Goal: Find specific page/section: Find specific page/section

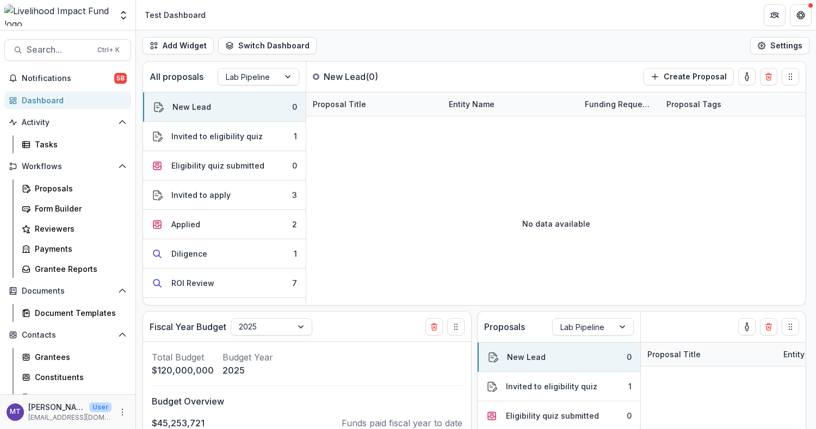
click at [64, 44] on button "Search... Ctrl + K" at bounding box center [67, 50] width 127 height 22
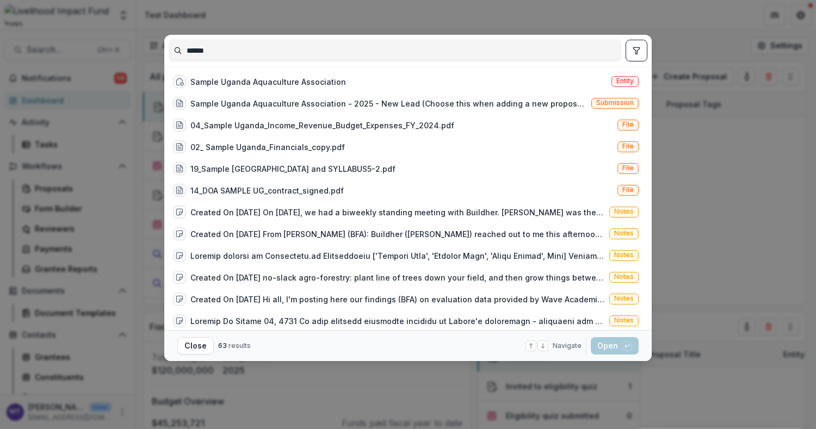
type input "******"
click at [251, 90] on div "Sample Uganda Aquaculture Association Entity" at bounding box center [406, 82] width 475 height 22
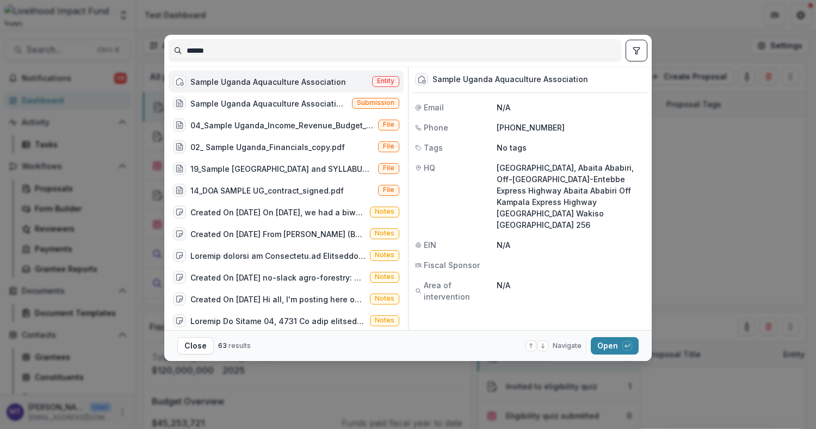
click at [614, 330] on footer "Close 63 results Navigate up and down with arrow keys Open with enter key" at bounding box center [408, 345] width 488 height 31
click at [614, 339] on button "Open with enter key" at bounding box center [615, 345] width 48 height 17
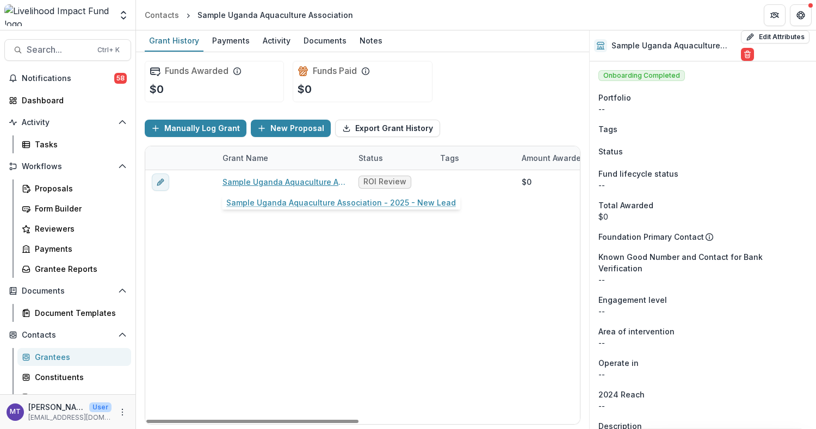
click at [278, 185] on link "Sample Uganda Aquaculture Association - 2025 - New Lead" at bounding box center [284, 181] width 123 height 11
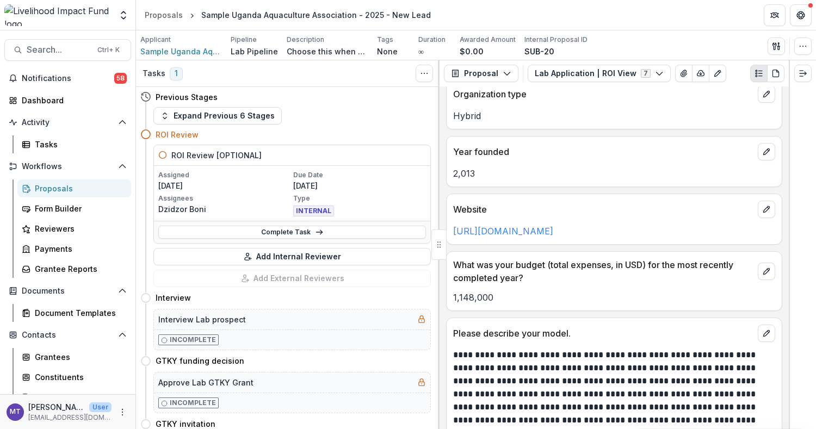
scroll to position [119, 0]
click at [554, 226] on link "[URL][DOMAIN_NAME]" at bounding box center [503, 231] width 100 height 11
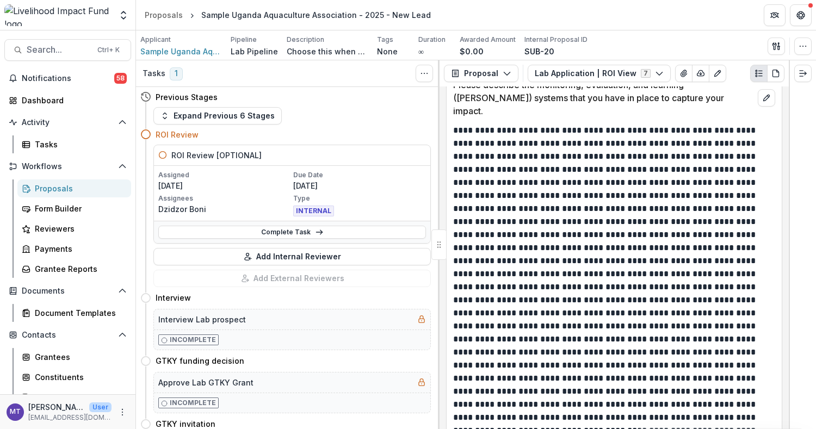
scroll to position [1318, 0]
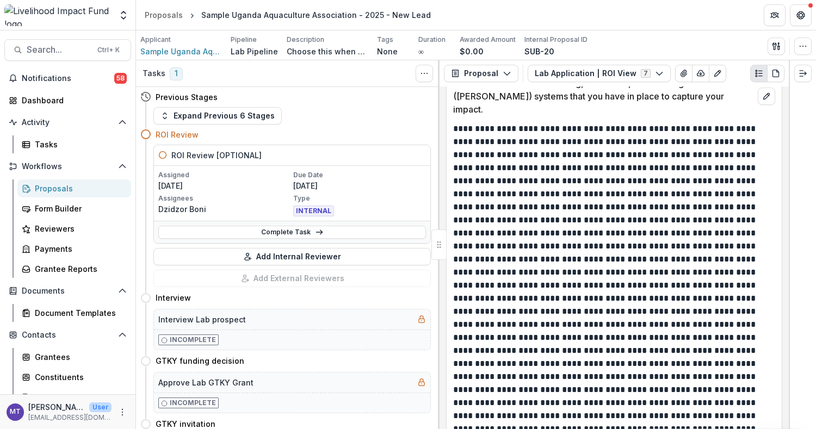
click at [644, 70] on button "Lab Application | ROI View 7" at bounding box center [599, 73] width 143 height 17
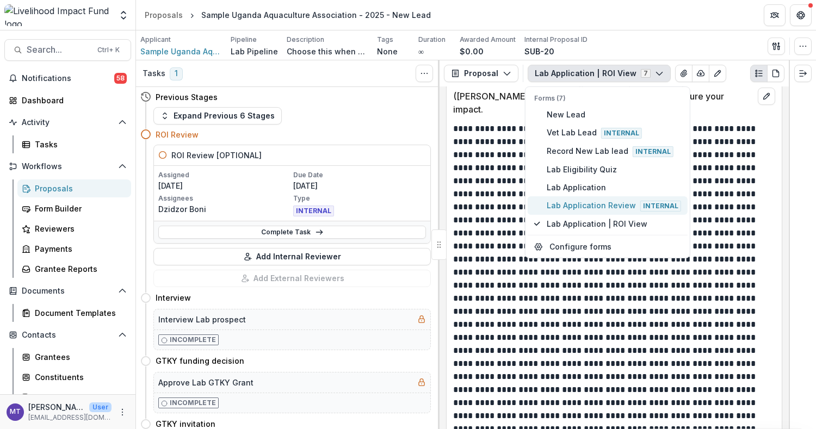
click at [604, 202] on span "Lab Application Review Internal" at bounding box center [614, 206] width 134 height 12
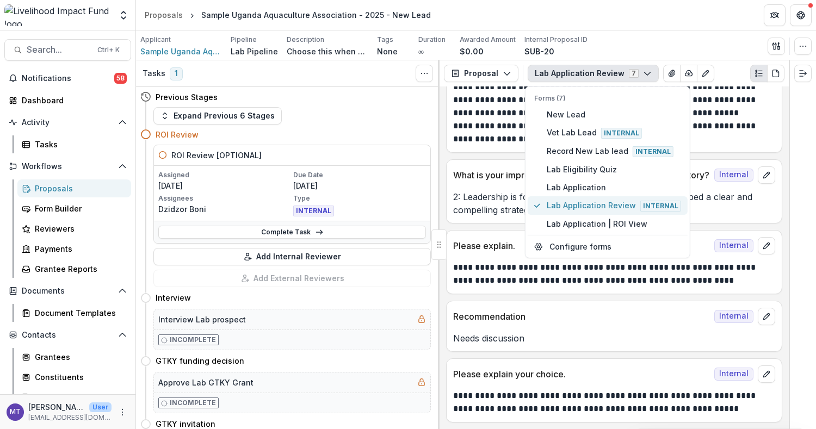
scroll to position [554, 0]
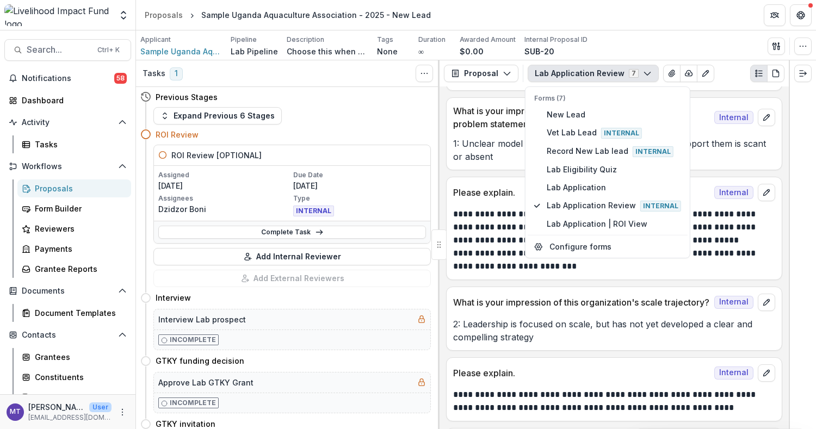
click at [570, 318] on p "2: Leadership is focused on scale, but has not yet developed a clear and compel…" at bounding box center [614, 331] width 322 height 26
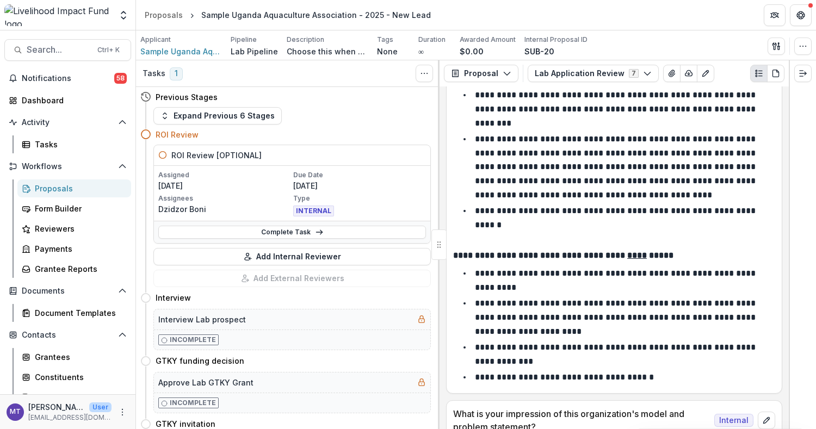
scroll to position [249, 0]
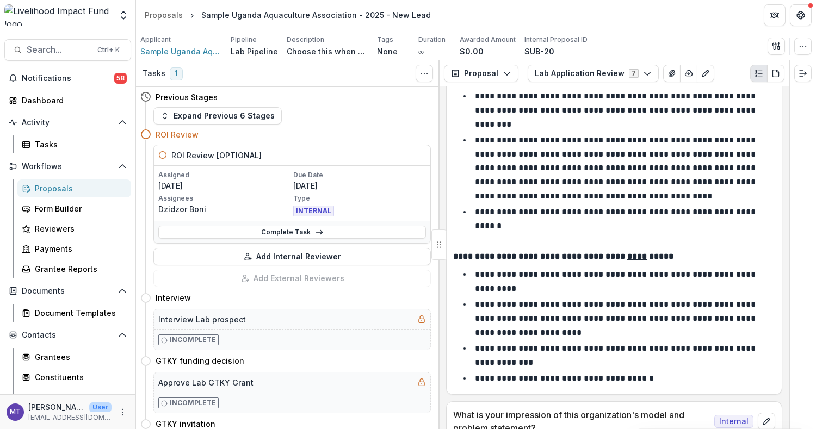
click at [607, 74] on button "Lab Application Review 7" at bounding box center [593, 73] width 131 height 17
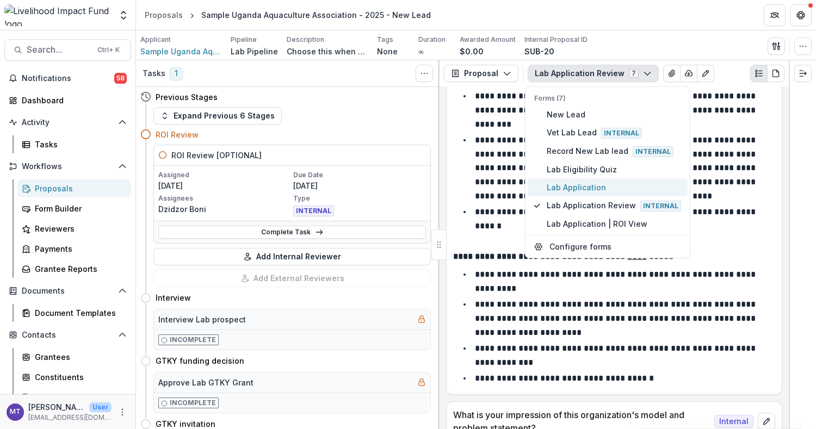
click at [588, 186] on span "Lab Application" at bounding box center [614, 187] width 134 height 11
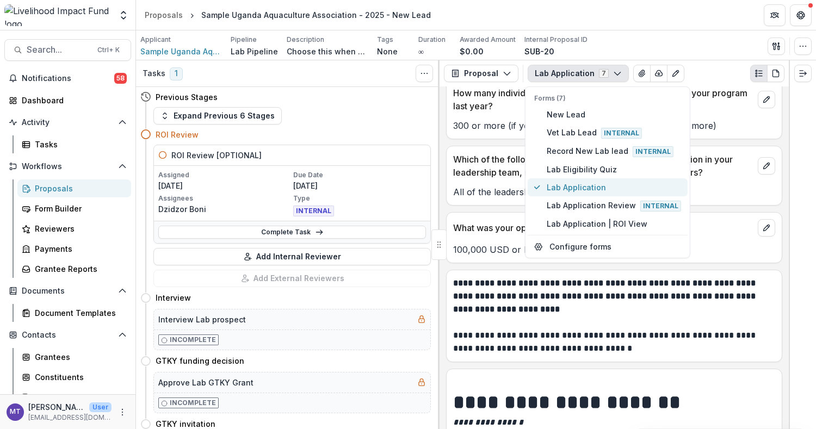
scroll to position [398, 0]
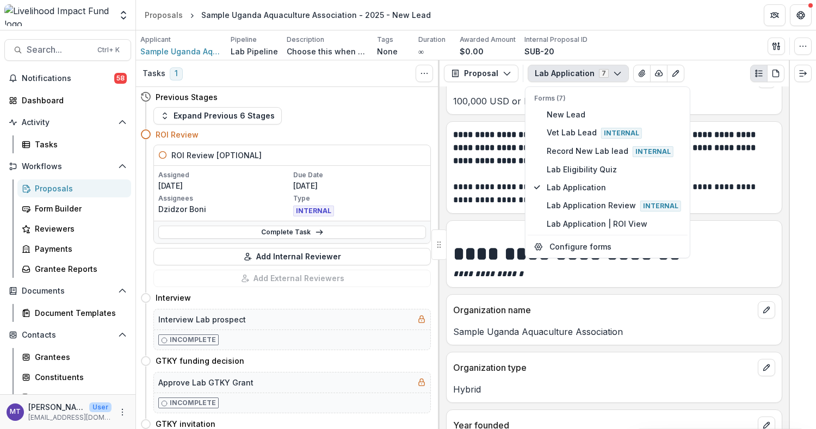
click at [586, 286] on div "**********" at bounding box center [614, 258] width 349 height 343
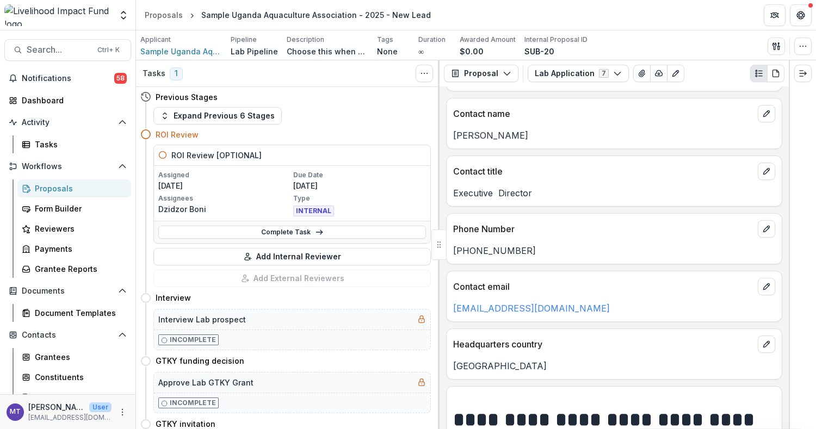
scroll to position [826, 0]
